Goal: Information Seeking & Learning: Learn about a topic

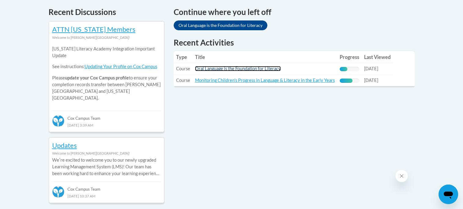
click at [250, 70] on link "Oral Language is the Foundation for Literacy" at bounding box center [238, 68] width 86 height 5
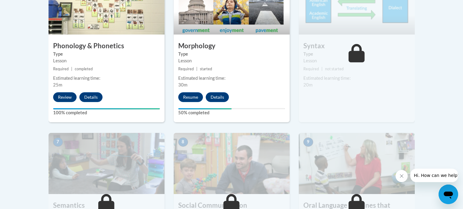
scroll to position [411, 0]
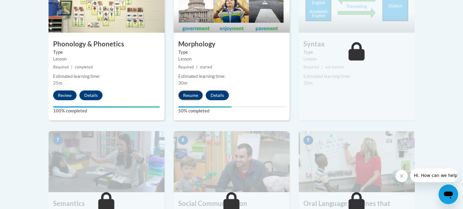
click at [186, 94] on button "Resume" at bounding box center [190, 95] width 25 height 10
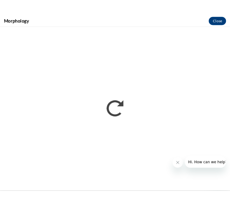
scroll to position [430, 0]
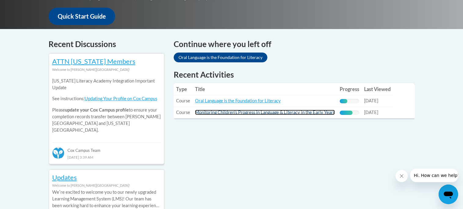
click at [239, 111] on link "Monitoring Children's Progress in Language & Literacy in the Early Years" at bounding box center [265, 112] width 140 height 5
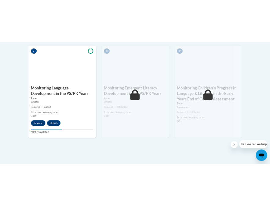
scroll to position [565, 0]
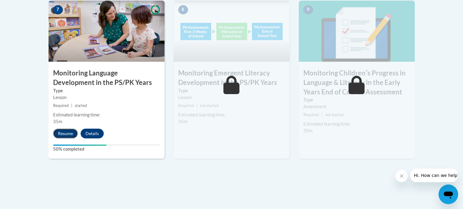
click at [66, 133] on button "Resume" at bounding box center [65, 134] width 25 height 10
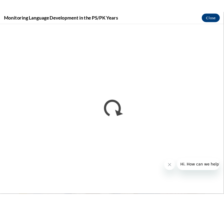
scroll to position [0, 0]
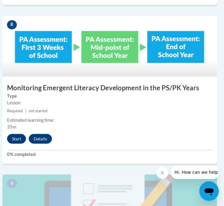
scroll to position [1339, 2]
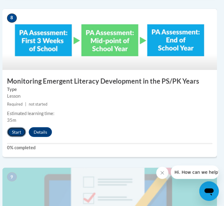
click at [12, 129] on button "Start" at bounding box center [16, 132] width 19 height 10
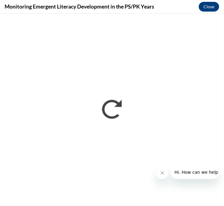
scroll to position [0, 0]
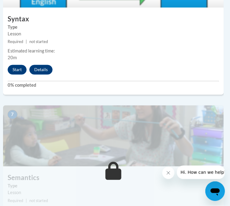
scroll to position [1029, 2]
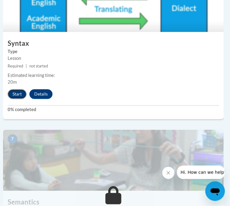
click at [15, 91] on button "Start" at bounding box center [17, 94] width 19 height 10
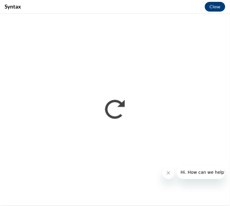
scroll to position [0, 0]
